Goal: Information Seeking & Learning: Learn about a topic

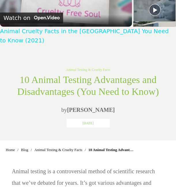
scroll to position [215, 0]
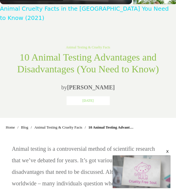
click at [120, 7] on link "Animal Cruelty Facts in the [GEOGRAPHIC_DATA] You Need to Know (2021)" at bounding box center [84, 13] width 168 height 16
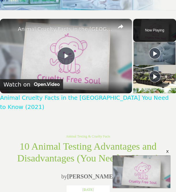
scroll to position [118, 0]
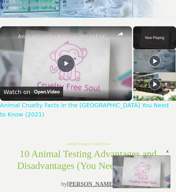
click at [91, 180] on link "[PERSON_NAME]" at bounding box center [91, 183] width 48 height 6
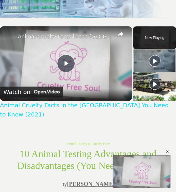
click at [91, 180] on link "[PERSON_NAME]" at bounding box center [91, 183] width 48 height 6
